Goal: Use online tool/utility: Utilize a website feature to perform a specific function

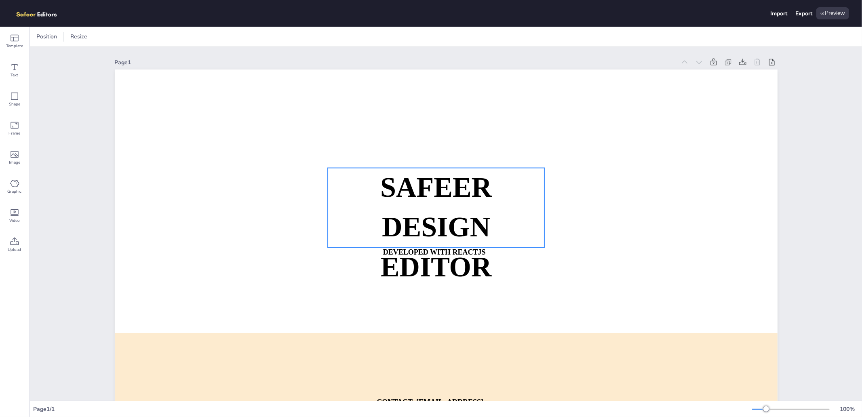
click at [440, 193] on strong "SAFEER" at bounding box center [436, 187] width 112 height 31
click at [13, 156] on icon at bounding box center [15, 155] width 10 height 10
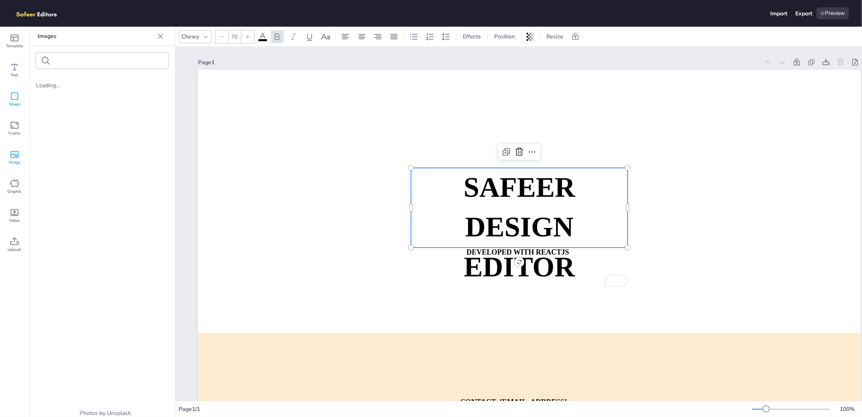
click at [22, 98] on div "Shape" at bounding box center [14, 99] width 29 height 29
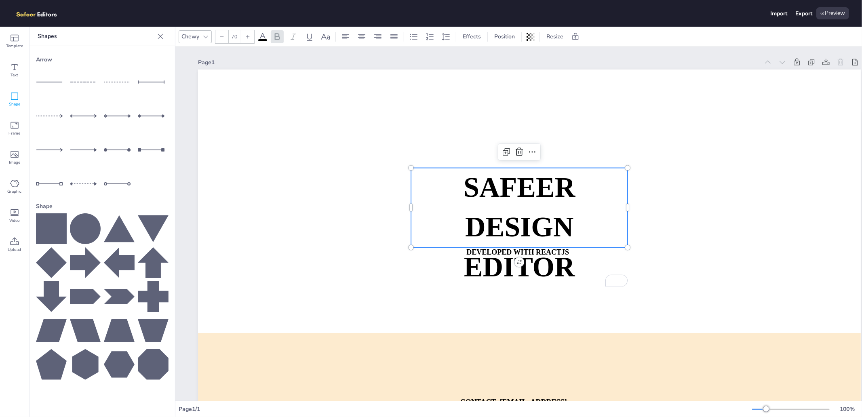
drag, startPoint x: 55, startPoint y: 223, endPoint x: 71, endPoint y: 220, distance: 16.8
click at [55, 224] on icon at bounding box center [51, 228] width 31 height 31
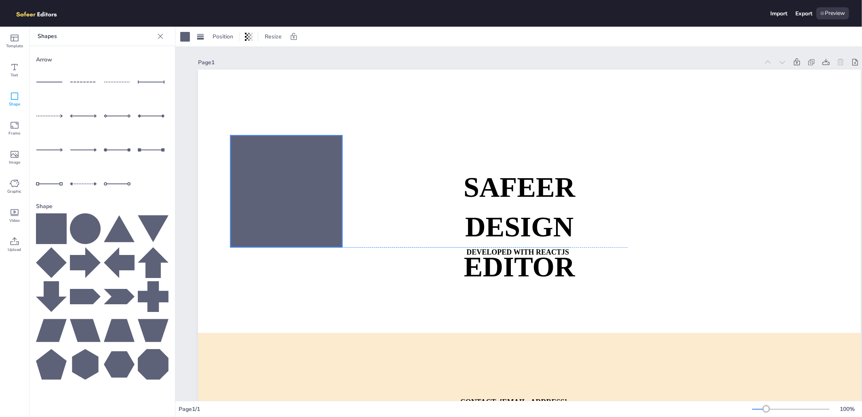
drag, startPoint x: 540, startPoint y: 330, endPoint x: 247, endPoint y: 219, distance: 312.6
click at [247, 219] on div at bounding box center [286, 191] width 112 height 112
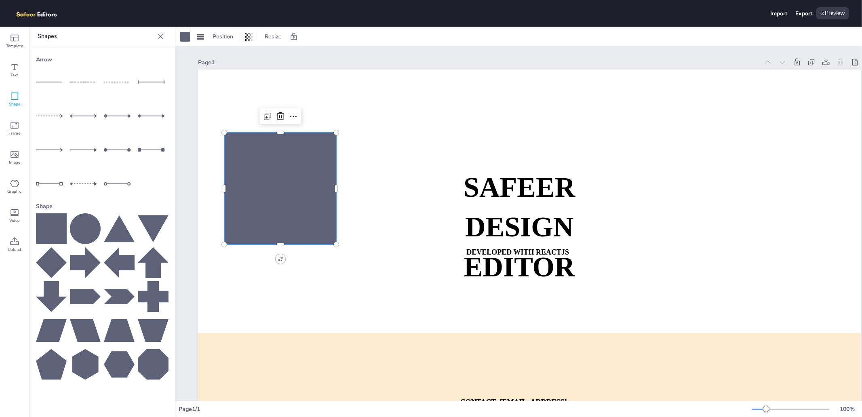
click at [275, 124] on div at bounding box center [281, 116] width 42 height 16
click at [269, 119] on icon at bounding box center [268, 117] width 10 height 10
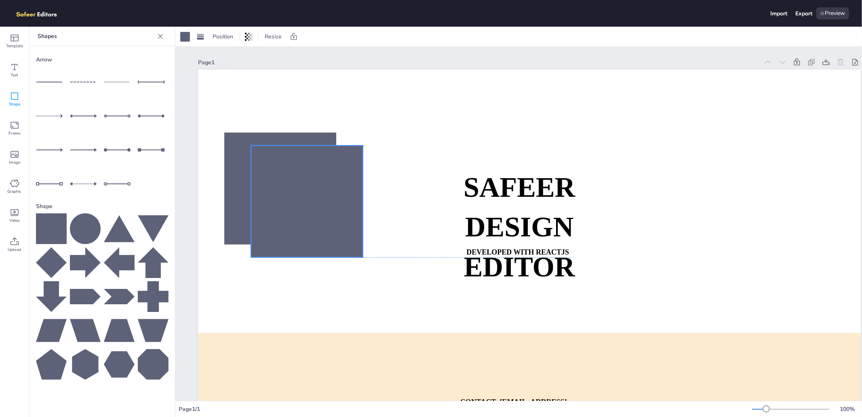
drag, startPoint x: 298, startPoint y: 169, endPoint x: 321, endPoint y: 176, distance: 23.8
click at [321, 176] on div at bounding box center [307, 202] width 112 height 112
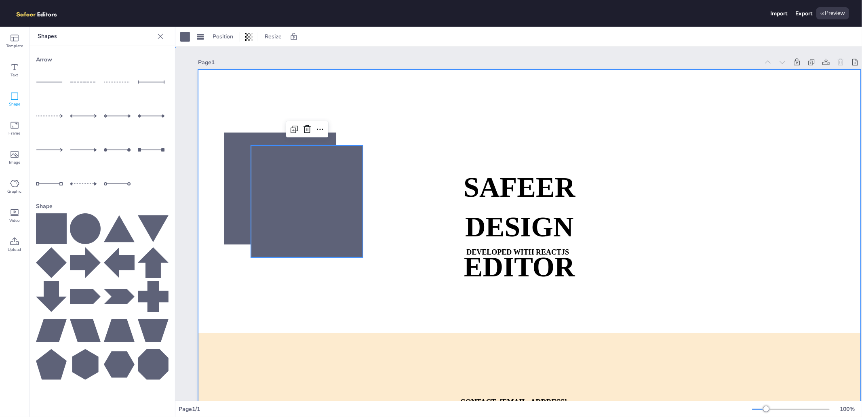
click at [472, 147] on div at bounding box center [529, 257] width 663 height 374
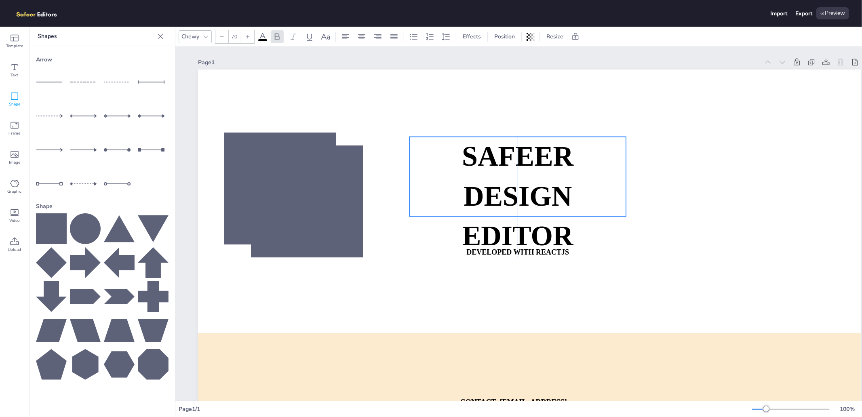
drag, startPoint x: 526, startPoint y: 178, endPoint x: 523, endPoint y: 147, distance: 31.3
click at [523, 147] on strong "SAFEER" at bounding box center [518, 156] width 112 height 31
